Goal: Navigation & Orientation: Find specific page/section

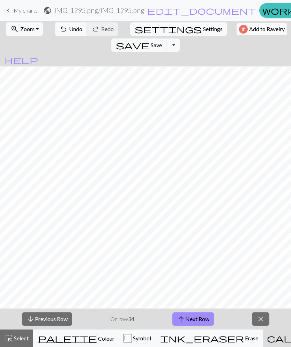
scroll to position [1, 0]
click at [201, 323] on button "arrow_upward Next Row" at bounding box center [194, 318] width 42 height 13
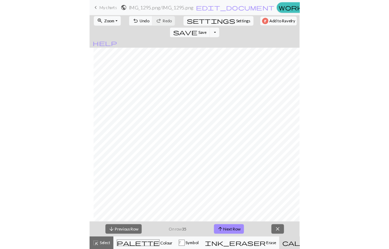
scroll to position [1, 37]
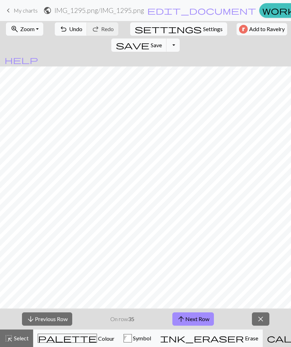
click at [187, 323] on button "arrow_upward Next Row" at bounding box center [194, 318] width 42 height 13
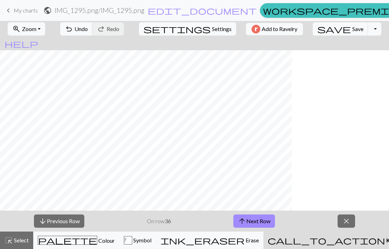
scroll to position [0, 0]
click at [258, 218] on button "arrow_upward Next Row" at bounding box center [254, 221] width 42 height 13
click at [269, 222] on button "arrow_upward Next Row" at bounding box center [254, 221] width 42 height 13
click at [262, 223] on button "arrow_upward Next Row" at bounding box center [254, 221] width 42 height 13
click at [268, 224] on button "arrow_upward Next Row" at bounding box center [254, 221] width 42 height 13
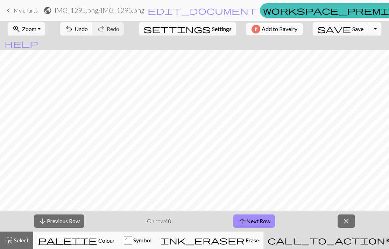
click at [74, 222] on button "arrow_downward Previous Row" at bounding box center [59, 221] width 50 height 13
click at [74, 224] on button "arrow_downward Previous Row" at bounding box center [59, 221] width 50 height 13
click at [74, 223] on button "arrow_downward Previous Row" at bounding box center [59, 221] width 50 height 13
click at [77, 219] on button "arrow_downward Previous Row" at bounding box center [59, 221] width 50 height 13
click at [256, 222] on button "arrow_upward Next Row" at bounding box center [254, 221] width 42 height 13
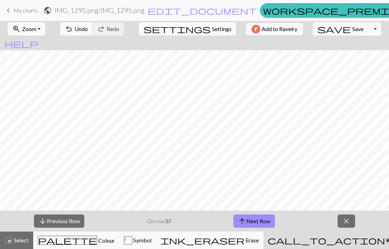
click at [265, 222] on button "arrow_upward Next Row" at bounding box center [254, 221] width 42 height 13
click at [273, 225] on button "arrow_upward Next Row" at bounding box center [254, 221] width 42 height 13
click at [267, 217] on button "arrow_upward Next Row" at bounding box center [254, 221] width 42 height 13
